Goal: Task Accomplishment & Management: Use online tool/utility

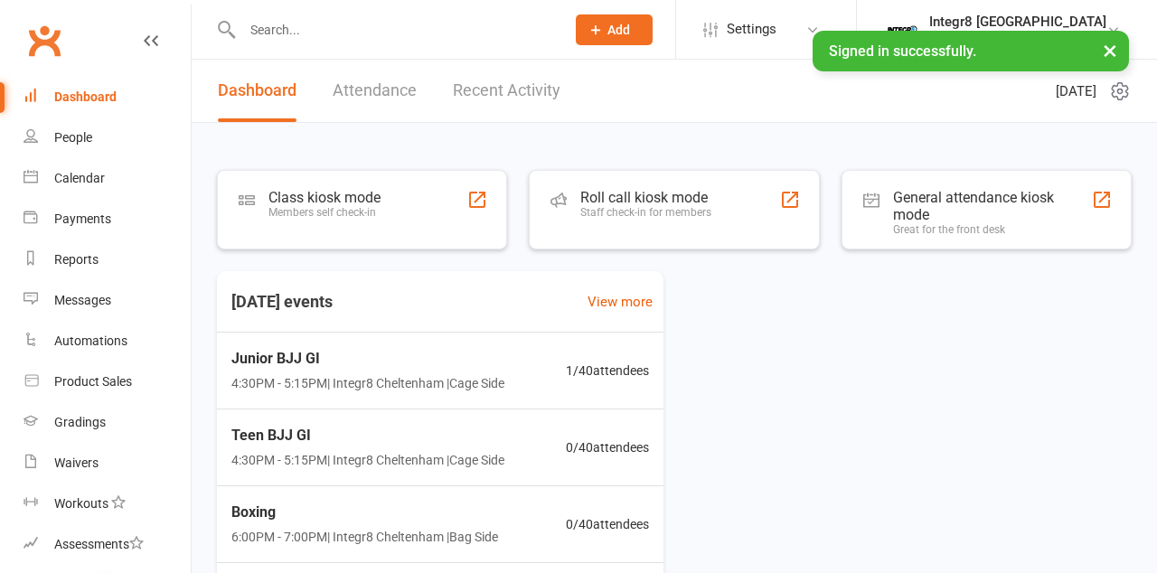
click at [293, 224] on div "Class kiosk mode Members self check-in" at bounding box center [325, 212] width 112 height 47
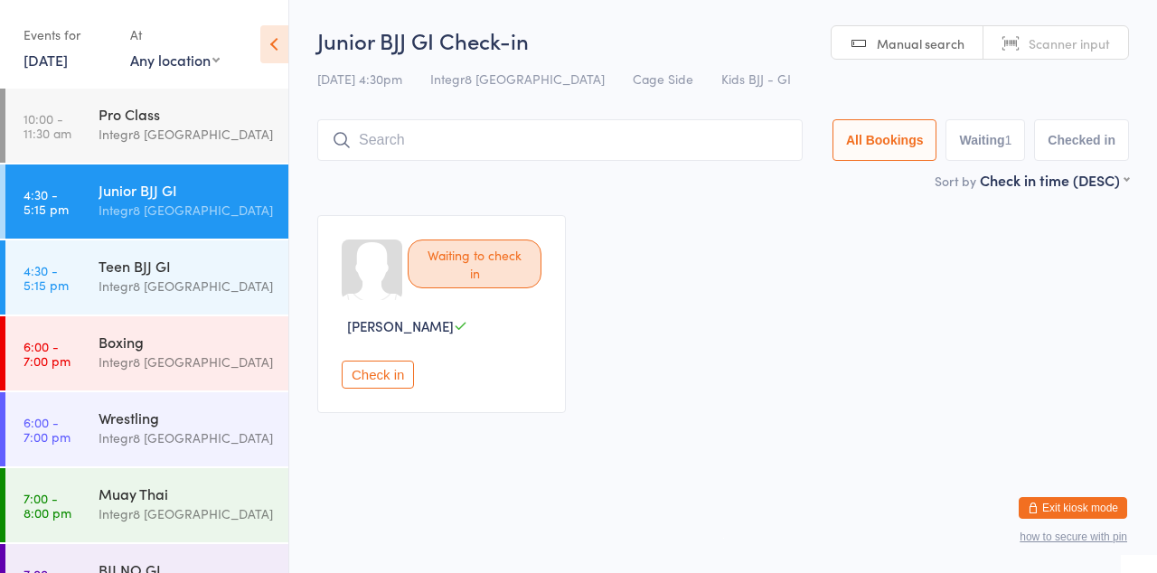
click at [450, 139] on input "search" at bounding box center [560, 140] width 486 height 42
type input "[DEMOGRAPHIC_DATA]"
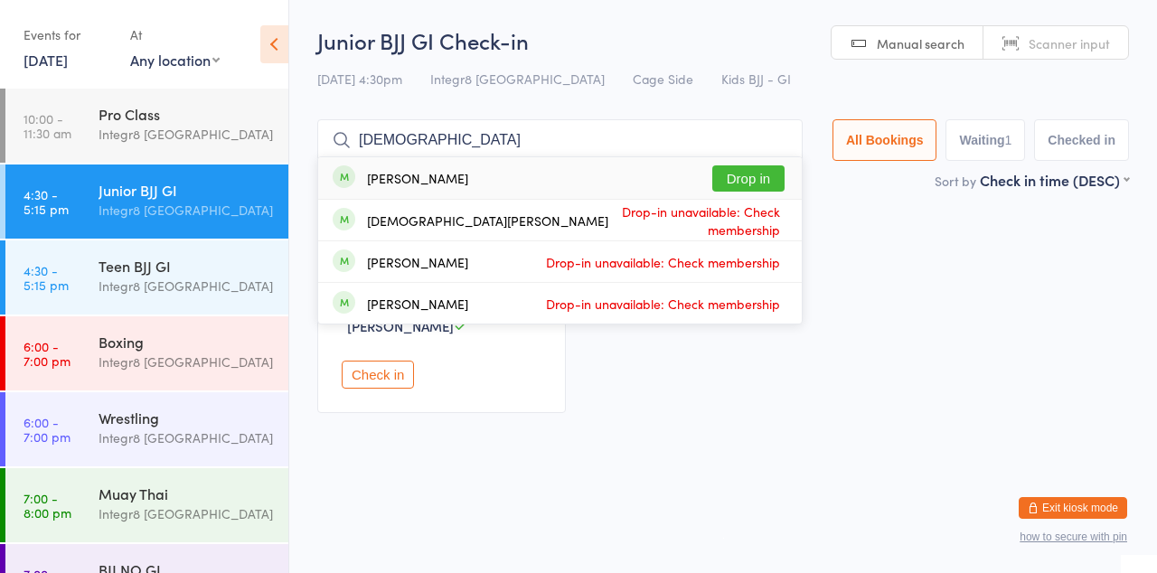
click at [763, 181] on button "Drop in" at bounding box center [749, 178] width 72 height 26
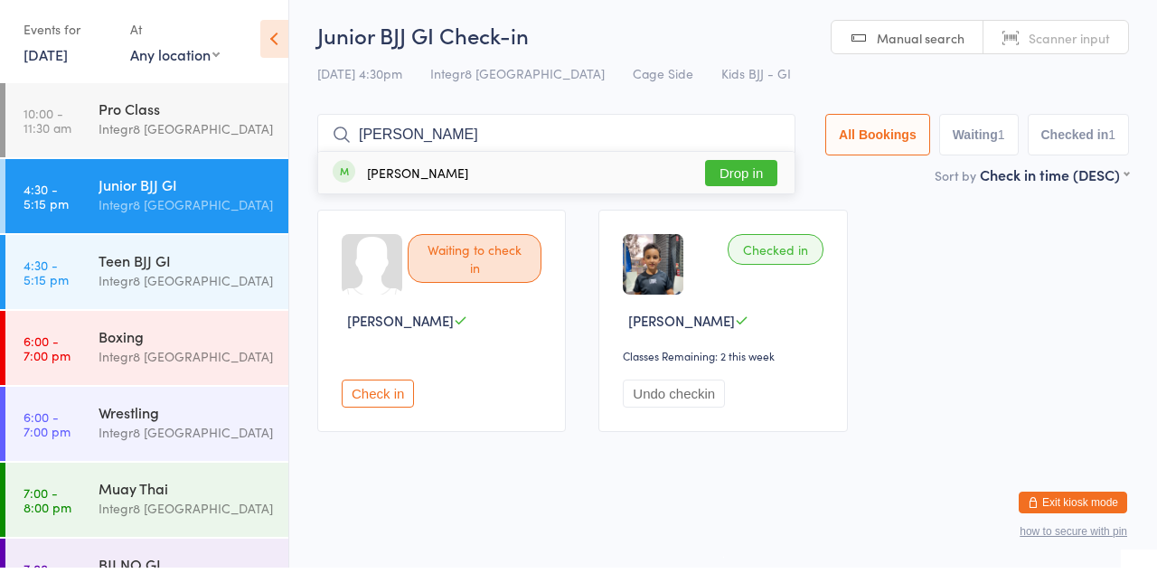
type input "[PERSON_NAME]"
click at [747, 185] on button "Drop in" at bounding box center [741, 178] width 72 height 26
